Goal: Task Accomplishment & Management: Manage account settings

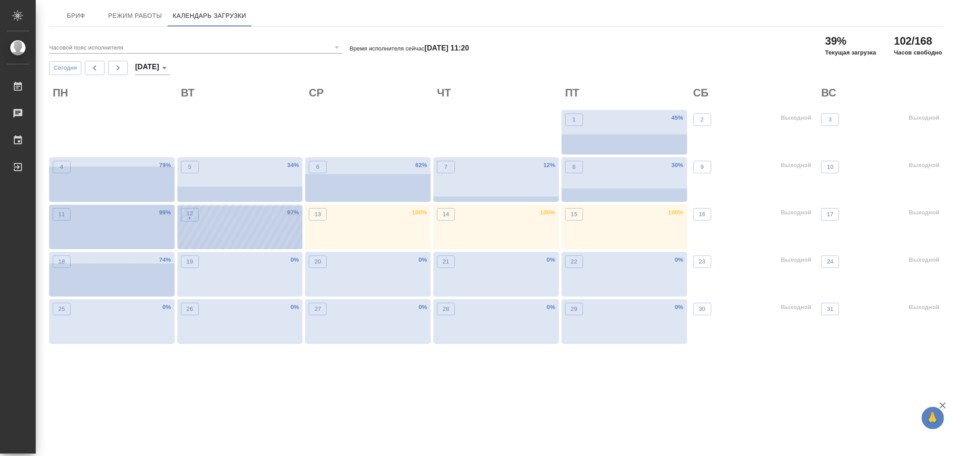
click at [216, 237] on div "12 • 97 %" at bounding box center [239, 227] width 125 height 45
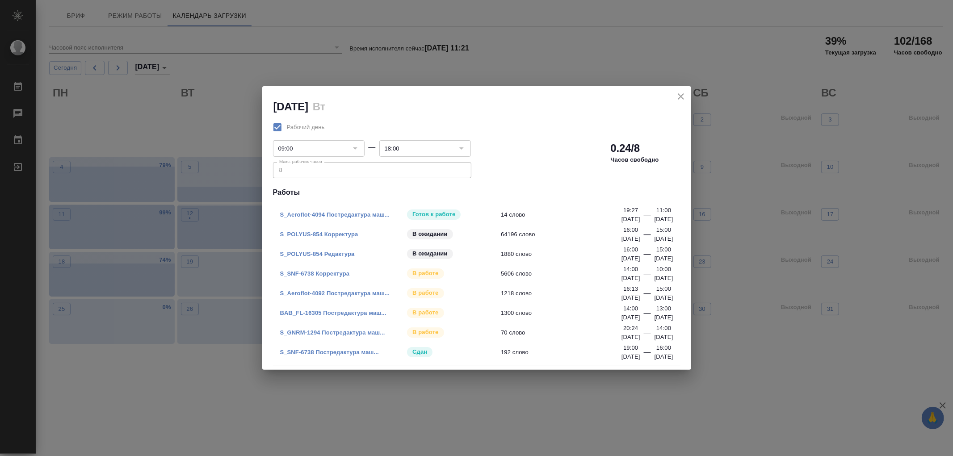
drag, startPoint x: 364, startPoint y: 338, endPoint x: 334, endPoint y: 331, distance: 31.6
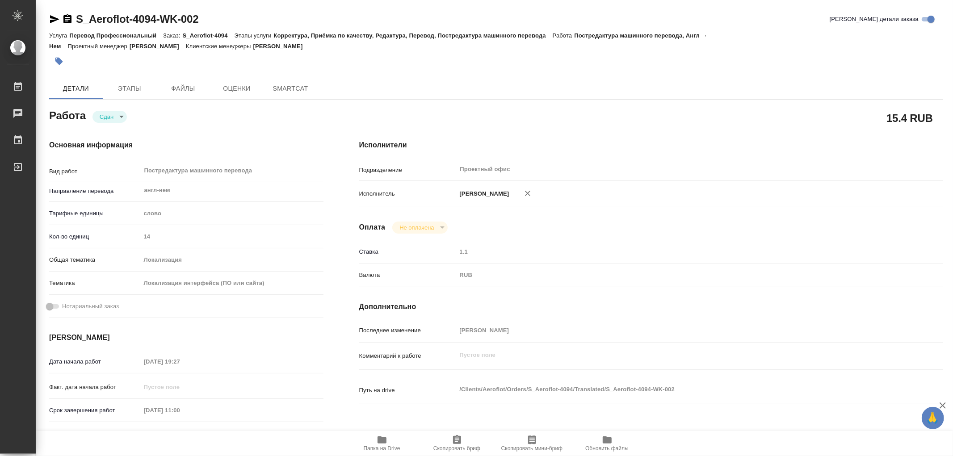
type textarea "x"
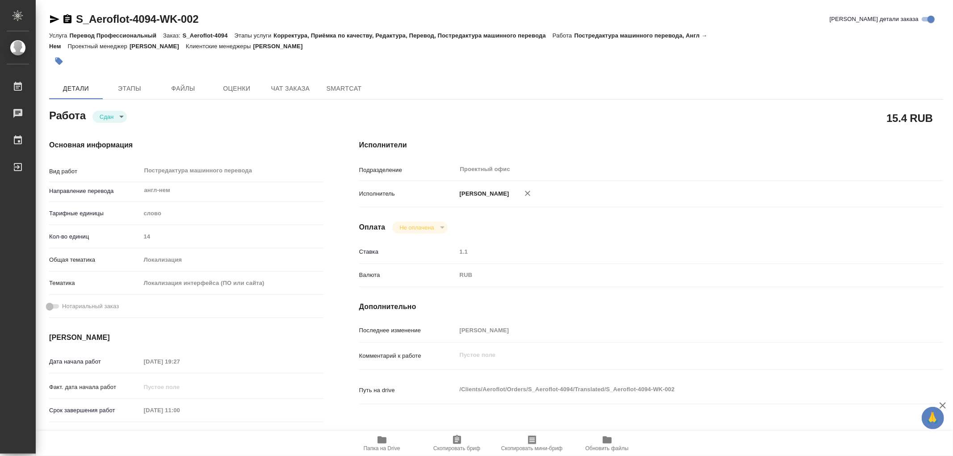
type textarea "x"
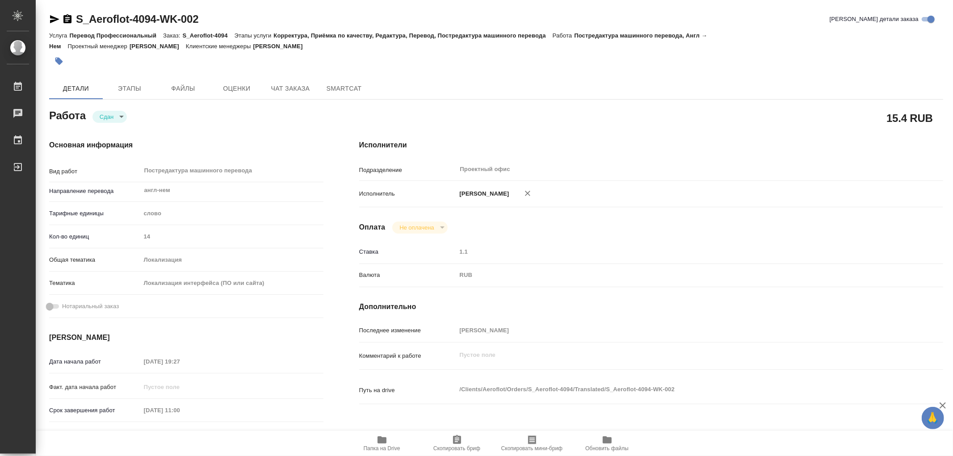
type textarea "x"
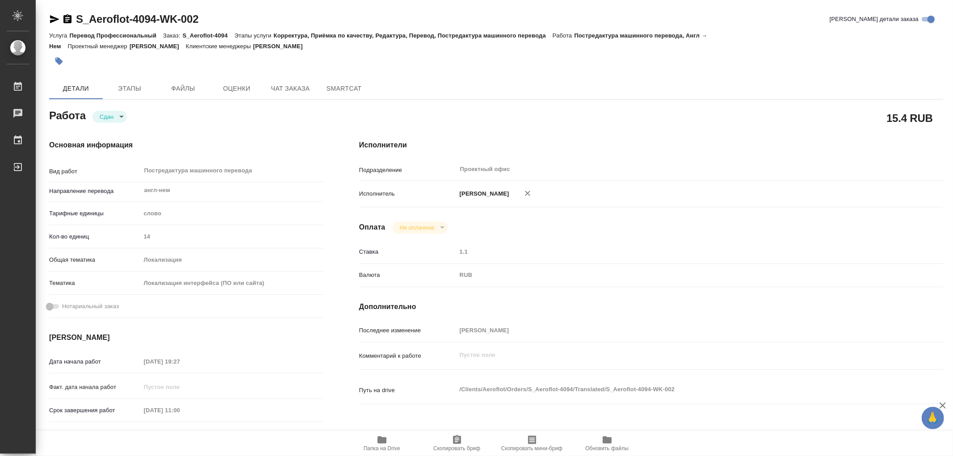
type textarea "x"
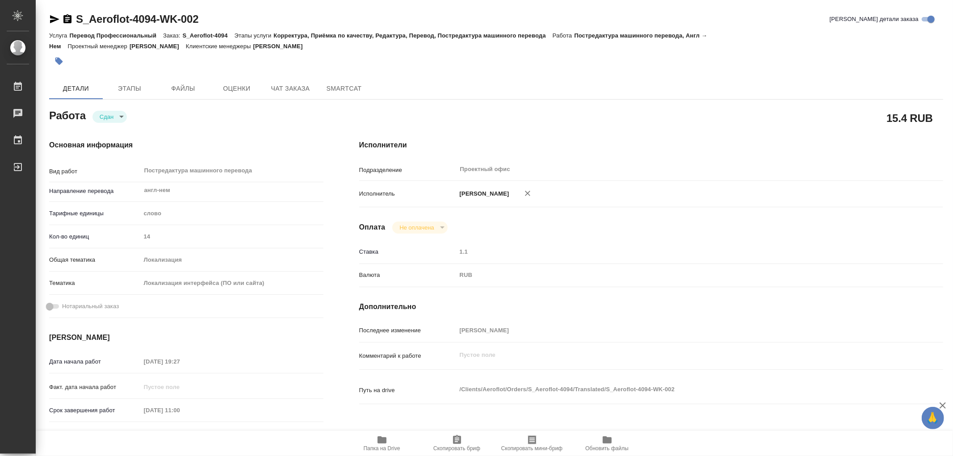
click at [65, 19] on icon "button" at bounding box center [67, 18] width 8 height 9
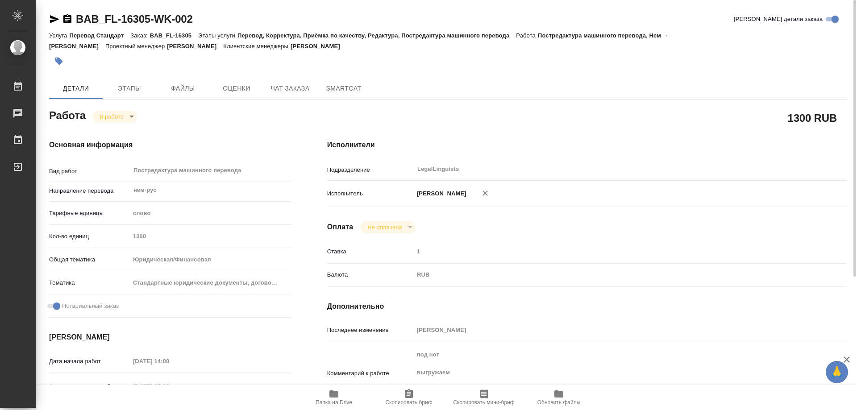
click at [330, 396] on icon "button" at bounding box center [334, 394] width 11 height 11
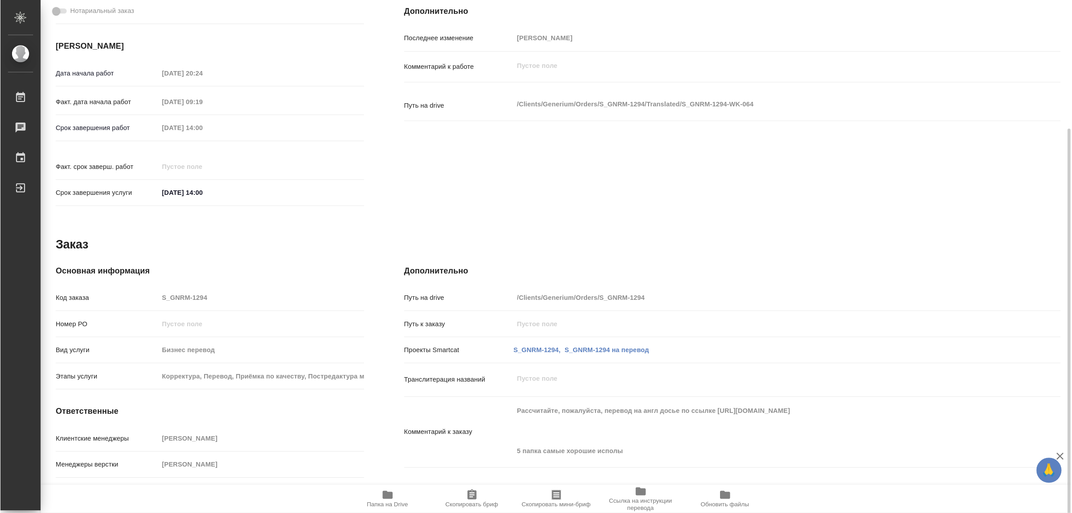
scroll to position [238, 0]
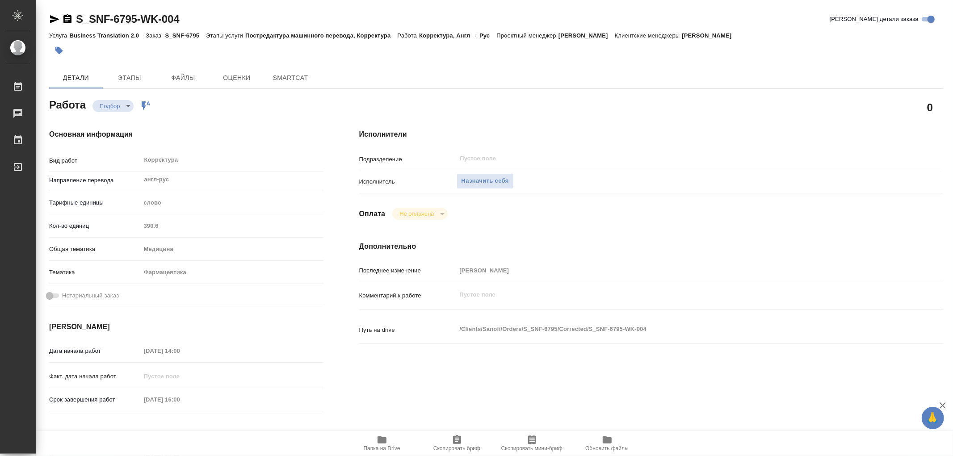
type textarea "x"
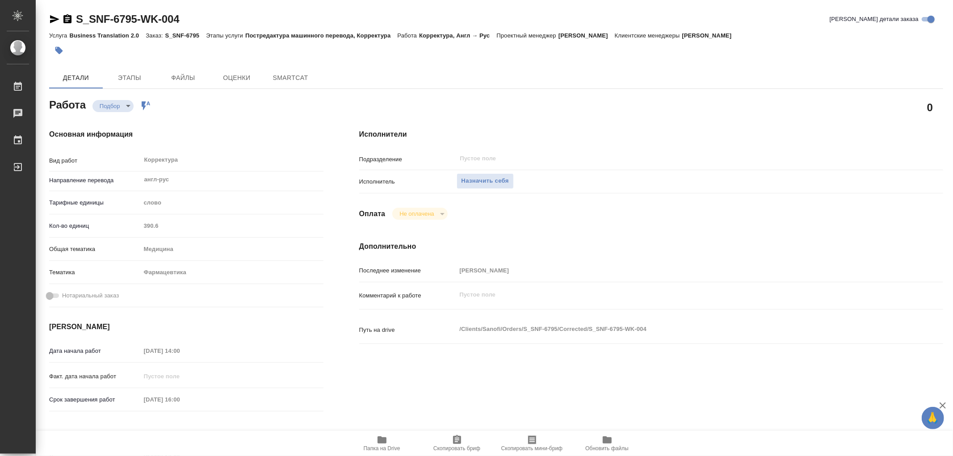
type textarea "x"
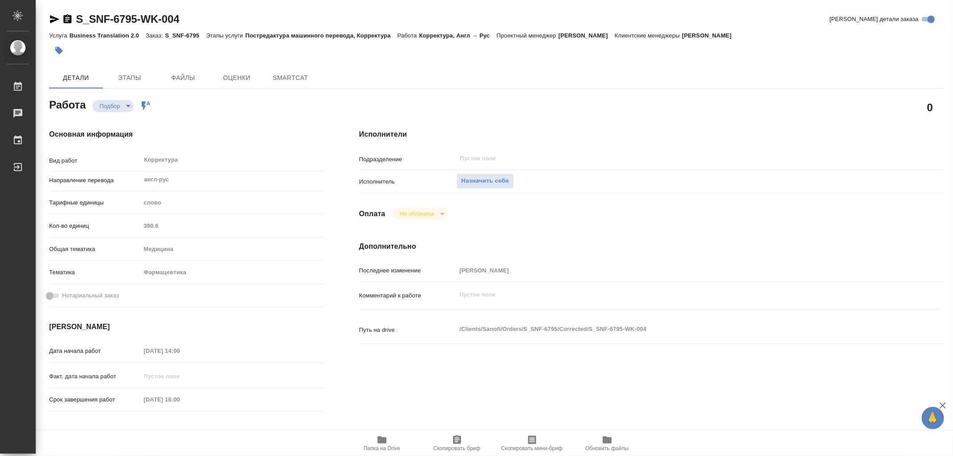
type textarea "x"
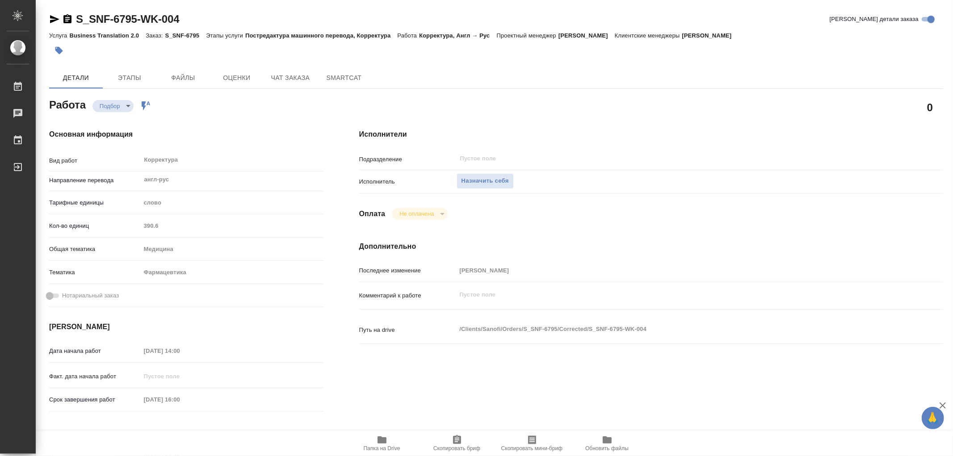
type textarea "x"
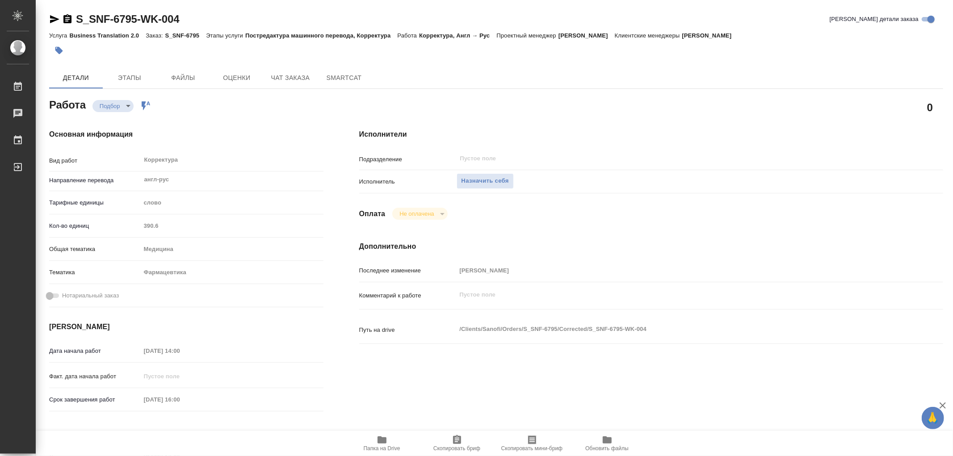
type textarea "x"
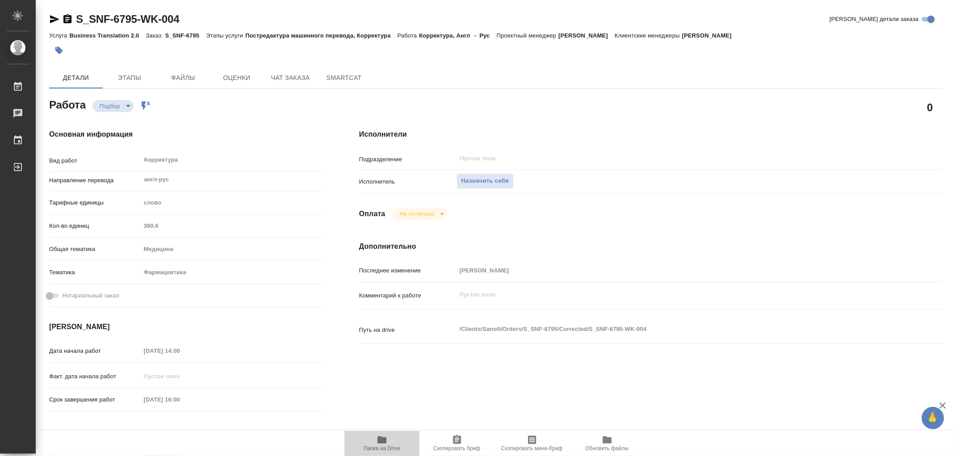
click at [381, 442] on icon "button" at bounding box center [381, 439] width 9 height 7
click at [128, 79] on span "Этапы" at bounding box center [129, 77] width 43 height 11
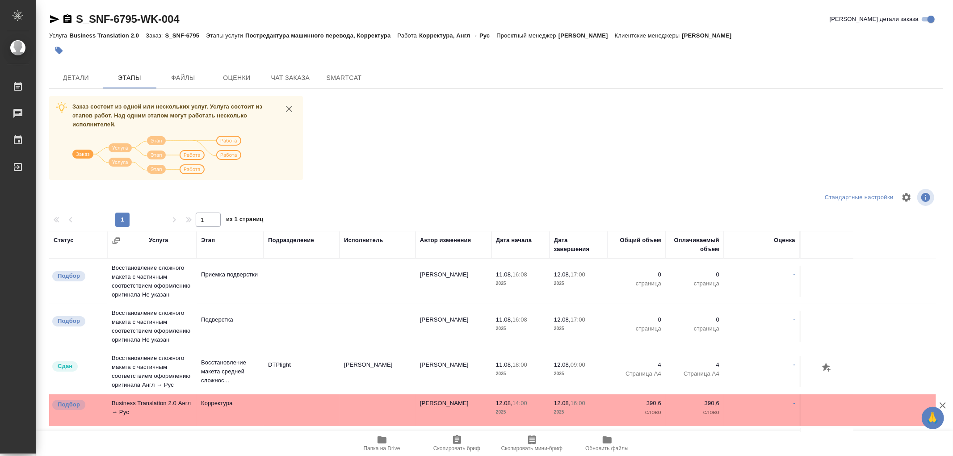
scroll to position [30, 0]
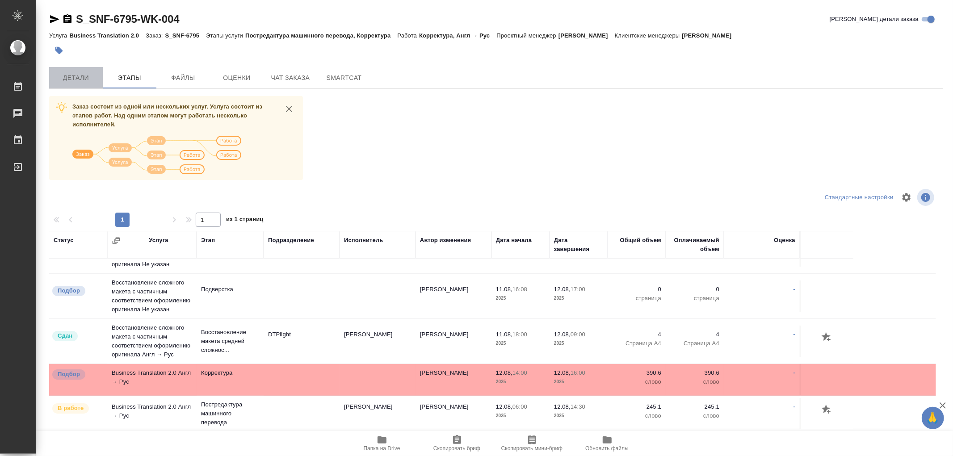
click at [85, 78] on span "Детали" at bounding box center [75, 77] width 43 height 11
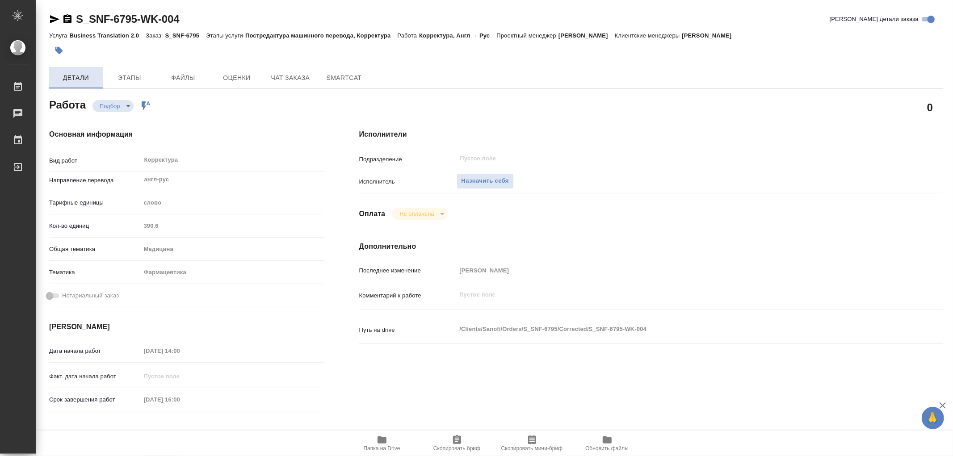
type textarea "x"
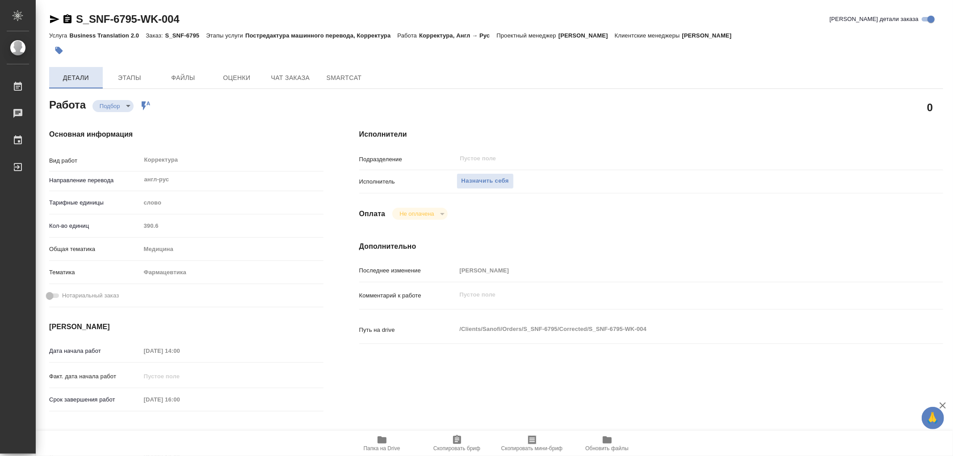
type textarea "x"
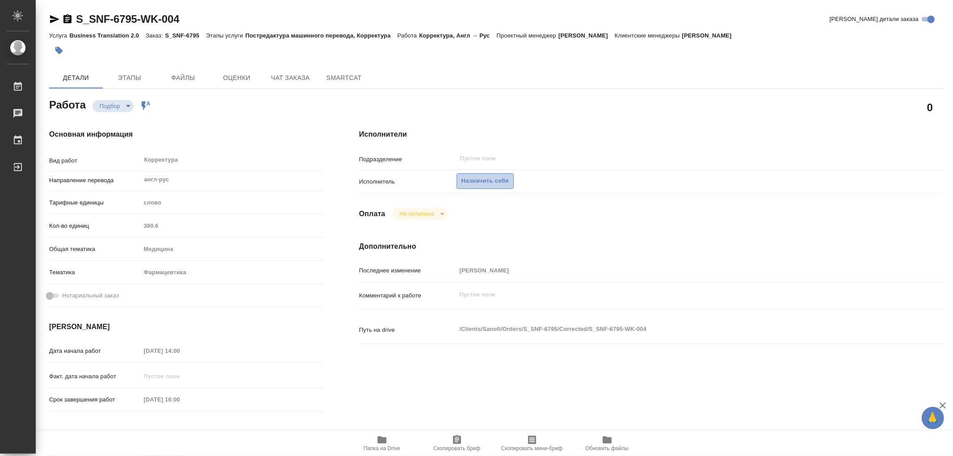
click at [502, 180] on span "Назначить себя" at bounding box center [484, 181] width 47 height 10
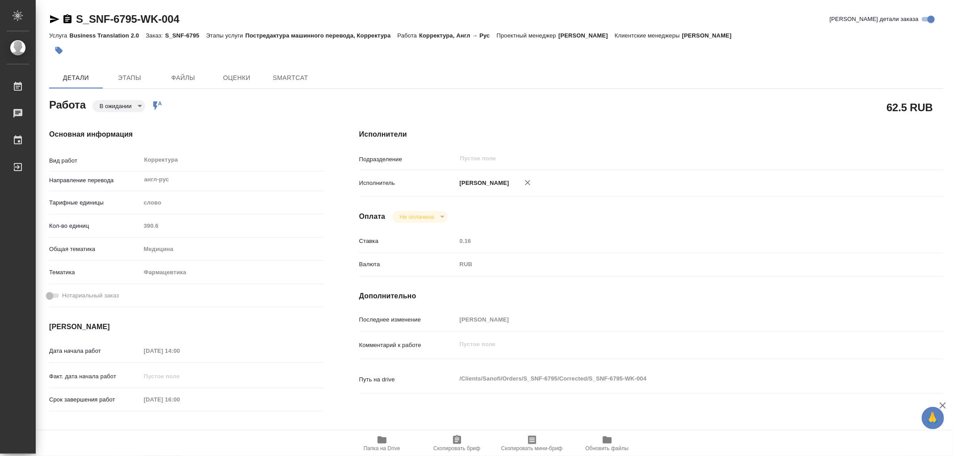
type textarea "x"
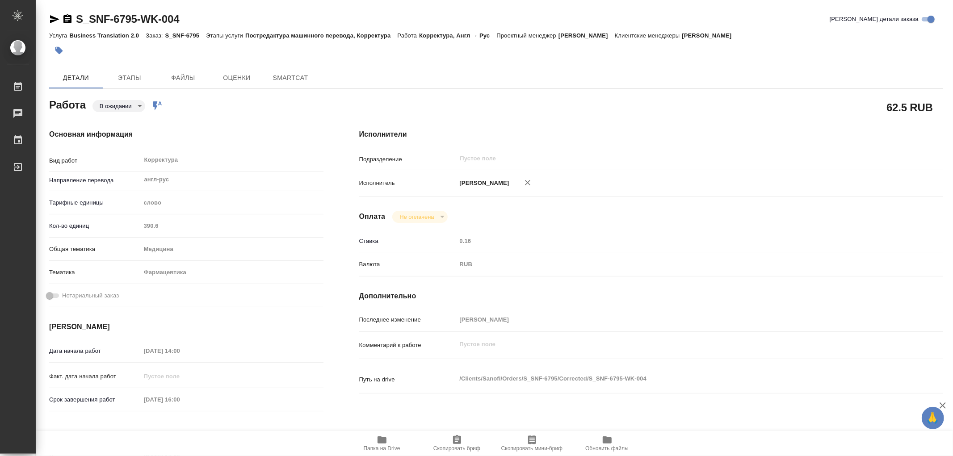
type textarea "x"
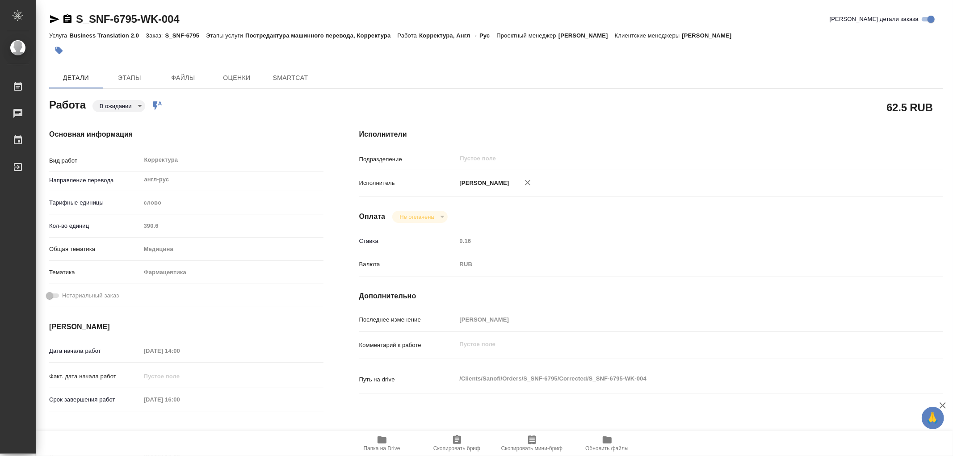
type textarea "x"
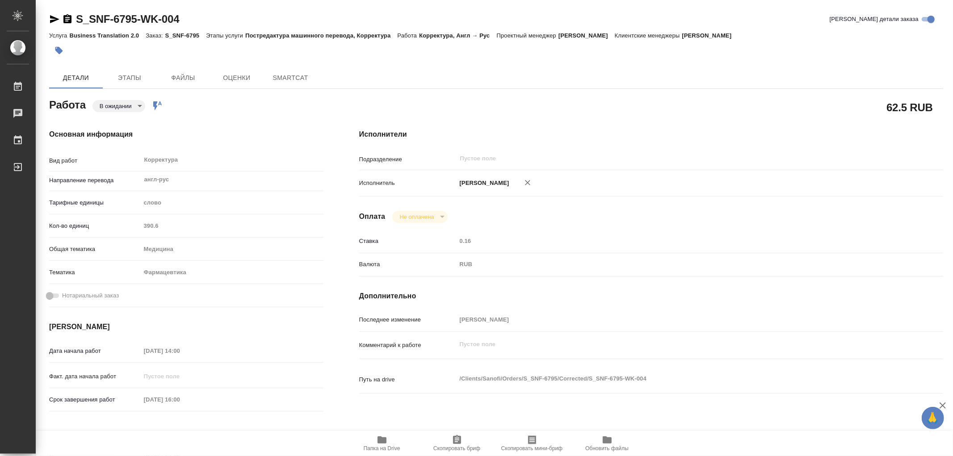
type textarea "x"
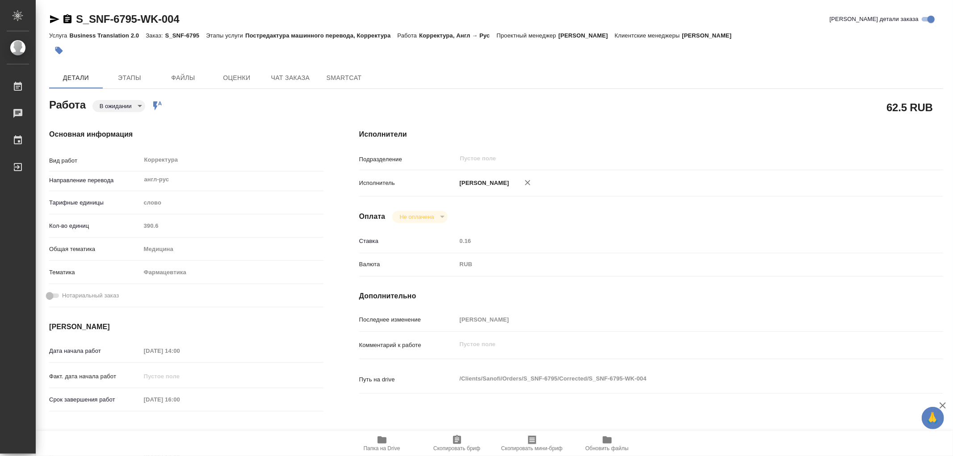
type textarea "x"
